Goal: Navigation & Orientation: Find specific page/section

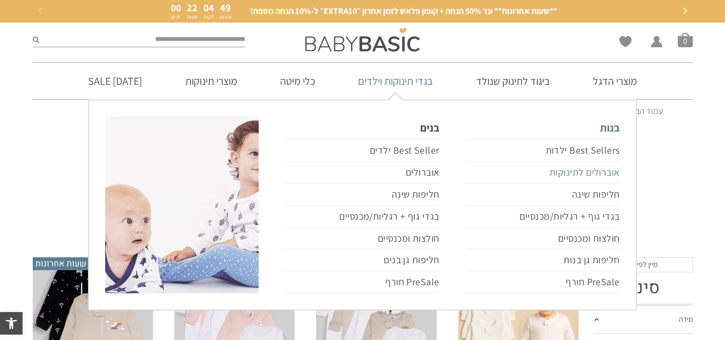
click at [605, 174] on link "אוברולים לתינוקות" at bounding box center [542, 172] width 153 height 22
